Goal: Find specific page/section: Find specific page/section

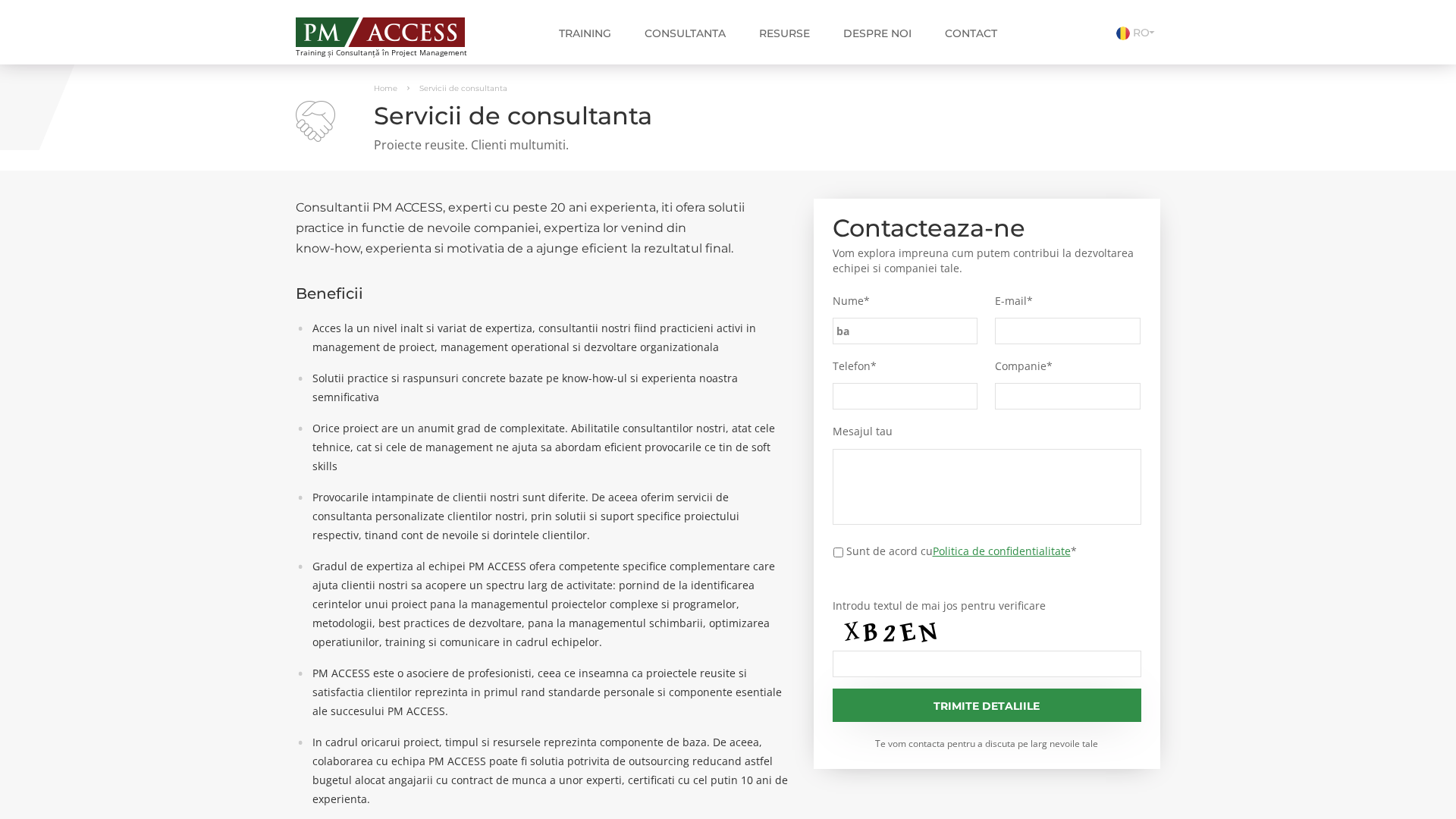
type input "ba2"
type input "3b5"
type input "b19"
